Goal: Task Accomplishment & Management: Manage account settings

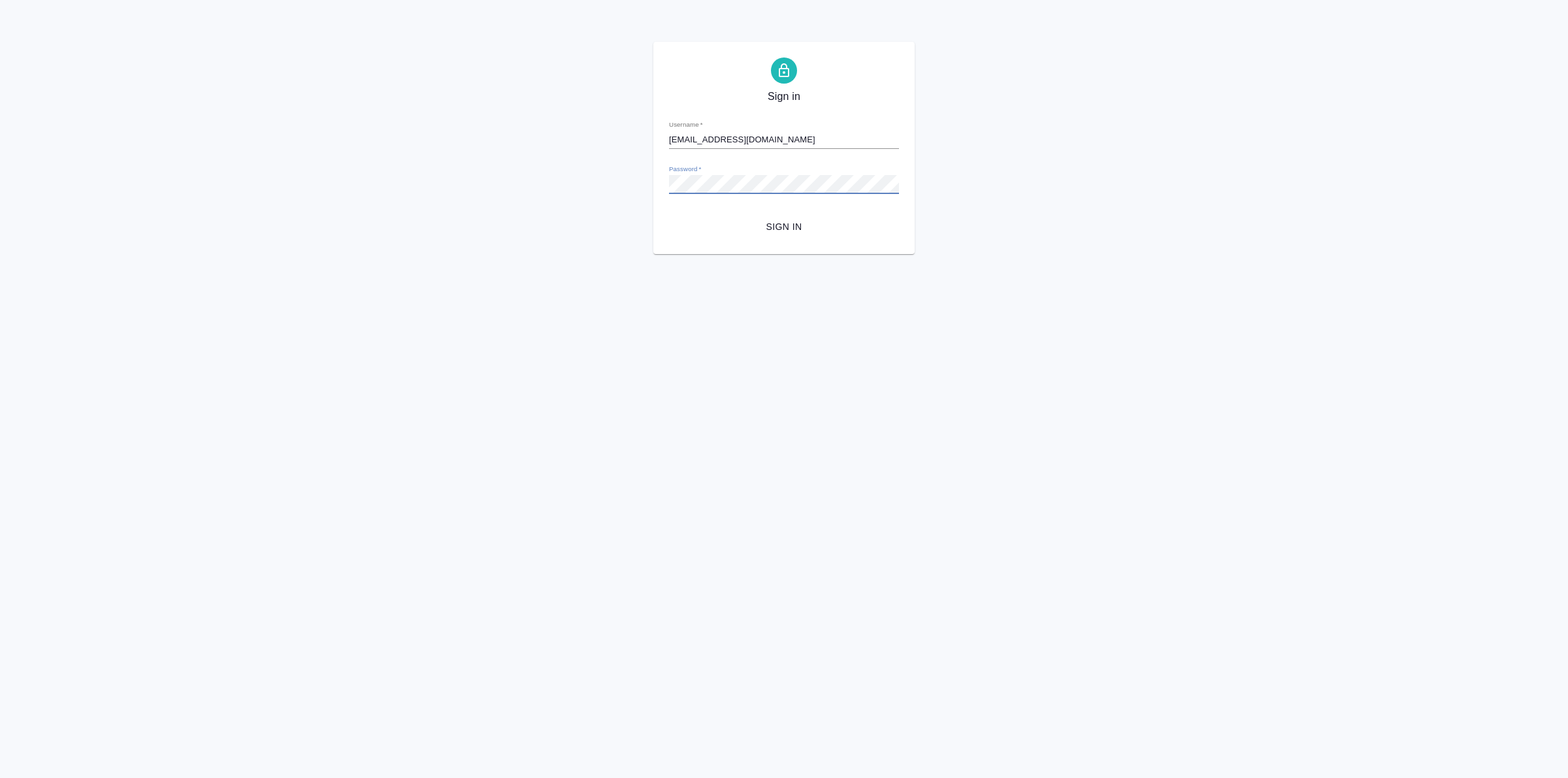
click at [651, 199] on div "Sign in Username   * [EMAIL_ADDRESS][DOMAIN_NAME] Password   * urlPath   * / Si…" at bounding box center [784, 147] width 1568 height 212
click at [668, 215] on button "Sign in" at bounding box center [783, 227] width 230 height 25
click at [637, 183] on div "Sign in Username   * [EMAIL_ADDRESS][DOMAIN_NAME] Password   * urlPath   * / Si…" at bounding box center [784, 147] width 1568 height 212
click at [668, 215] on button "Sign in" at bounding box center [783, 227] width 230 height 25
click at [655, 178] on div "Sign in Username   * [EMAIL_ADDRESS][DOMAIN_NAME] Password   * urlPath   * / Si…" at bounding box center [783, 147] width 261 height 212
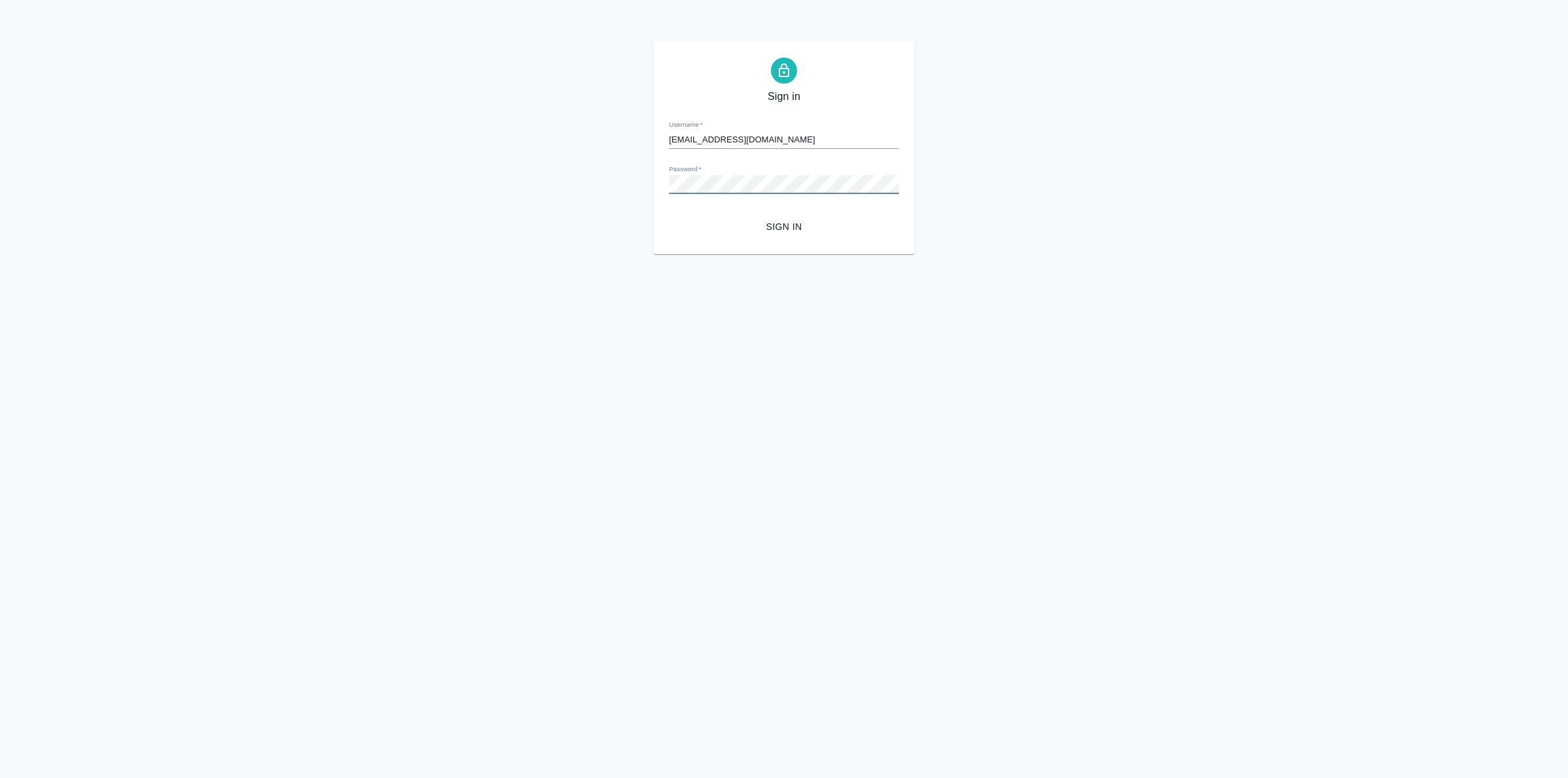
click at [631, 191] on div "Sign in Username   * [EMAIL_ADDRESS][DOMAIN_NAME] Password   * urlPath   * / Si…" at bounding box center [784, 147] width 1568 height 212
click at [792, 237] on button "Sign in" at bounding box center [783, 227] width 230 height 25
click at [651, 189] on div "Sign in Username   * [EMAIL_ADDRESS][DOMAIN_NAME] Password   * urlPath   * / Si…" at bounding box center [784, 147] width 1568 height 212
click at [640, 191] on div "Sign in Username   * [EMAIL_ADDRESS][DOMAIN_NAME] Password   * urlPath   * / Si…" at bounding box center [784, 147] width 1568 height 212
click at [668, 215] on button "Sign in" at bounding box center [783, 227] width 230 height 25
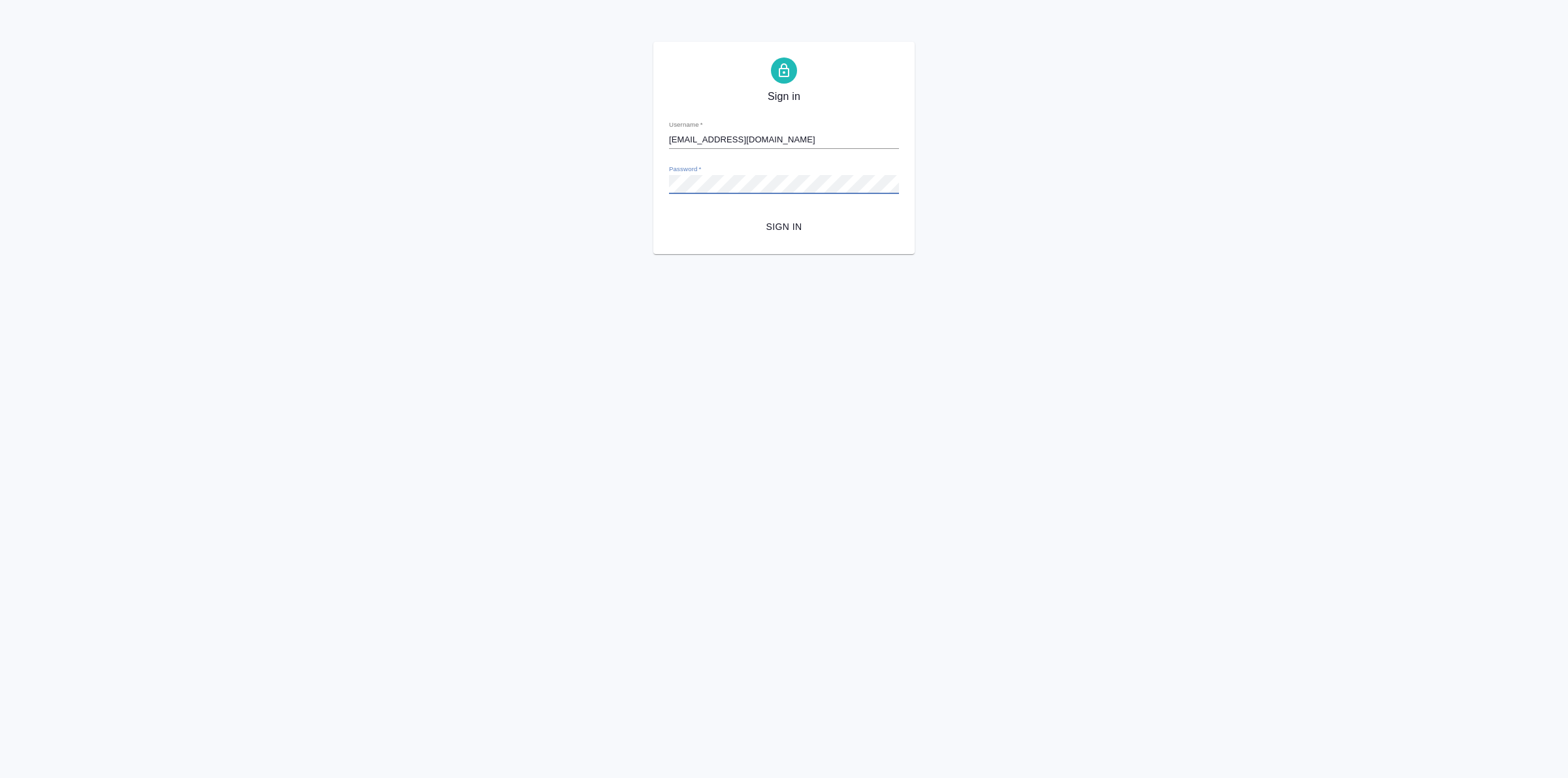
click at [629, 200] on div "Sign in Username   * [EMAIL_ADDRESS][DOMAIN_NAME] Password   * urlPath   * / Si…" at bounding box center [784, 147] width 1568 height 212
click at [668, 215] on button "Sign in" at bounding box center [783, 227] width 230 height 25
click at [648, 185] on div "Sign in Username   * [EMAIL_ADDRESS][DOMAIN_NAME] Password   * urlPath   * / Si…" at bounding box center [784, 147] width 1568 height 212
click at [622, 254] on html "Sign in Username   * [EMAIL_ADDRESS][DOMAIN_NAME] Password   * urlPath   * / Si…" at bounding box center [784, 126] width 1568 height 254
click at [791, 227] on span "Sign in" at bounding box center [784, 227] width 209 height 16
